Goal: Unclear: Unclear

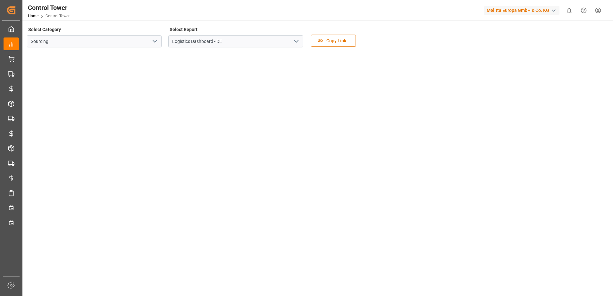
scroll to position [64, 0]
